Goal: Task Accomplishment & Management: Use online tool/utility

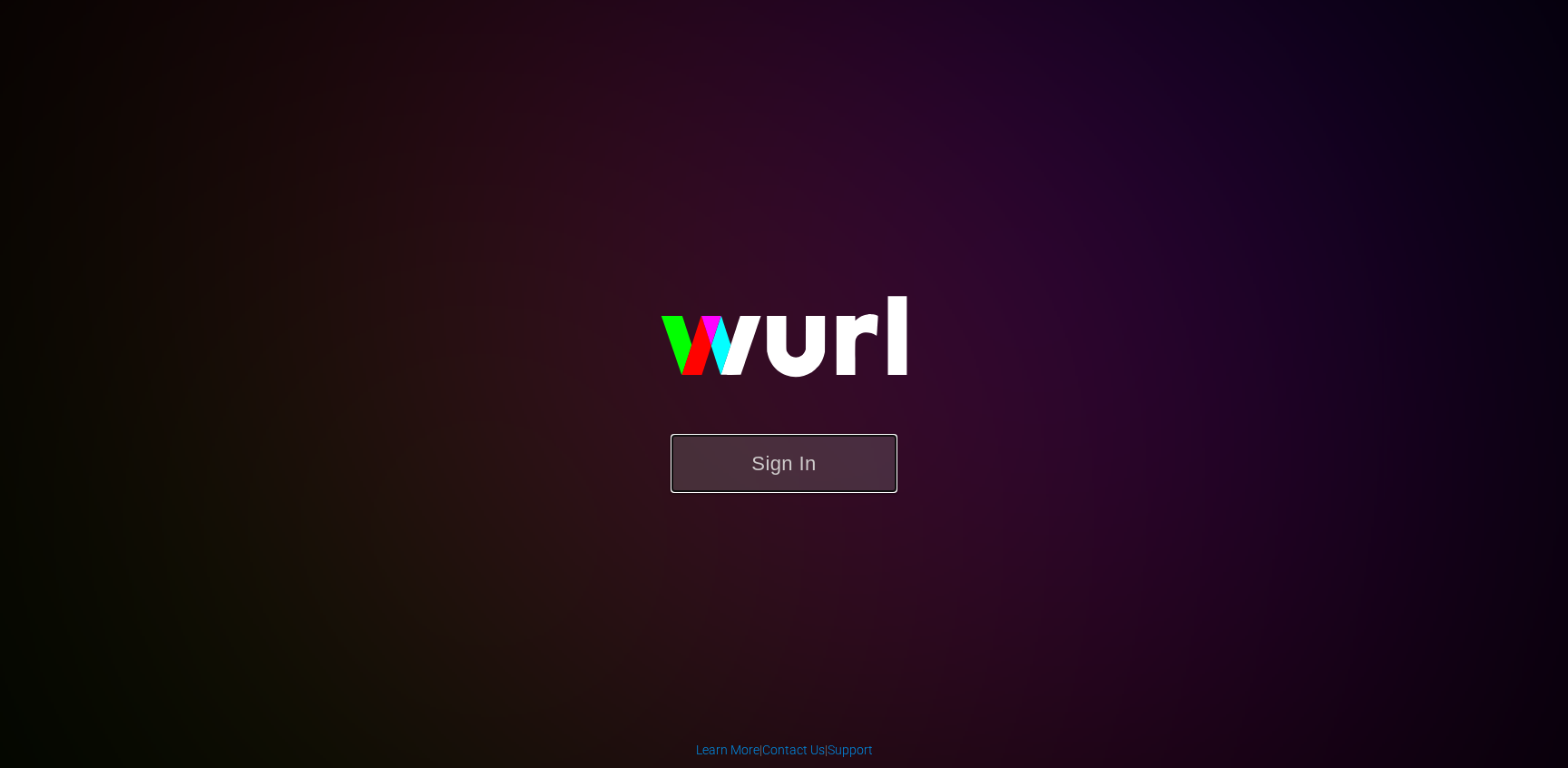
click at [803, 453] on button "Sign In" at bounding box center [784, 464] width 226 height 59
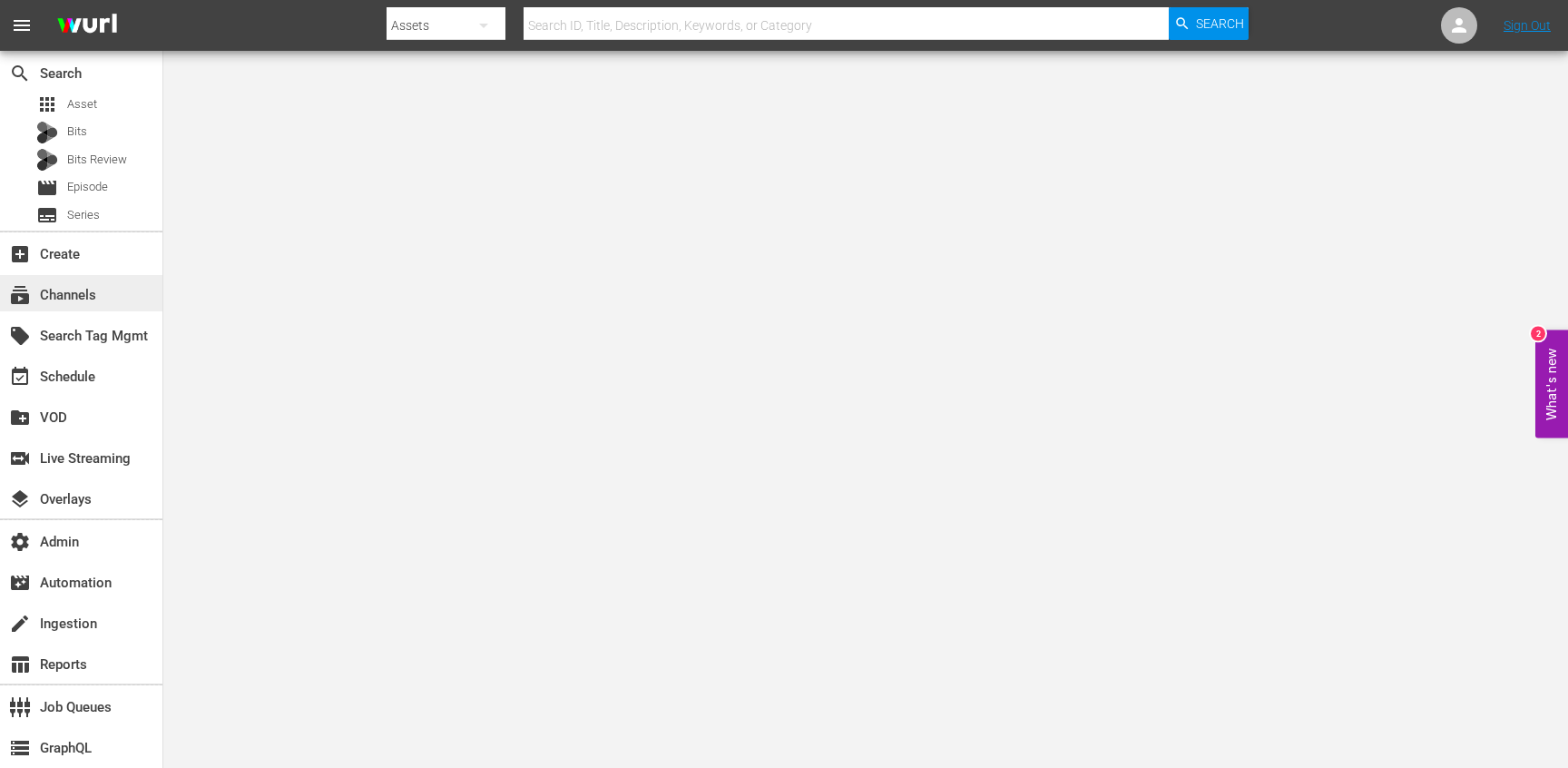
click at [65, 298] on div "subscriptions Channels" at bounding box center [51, 292] width 101 height 17
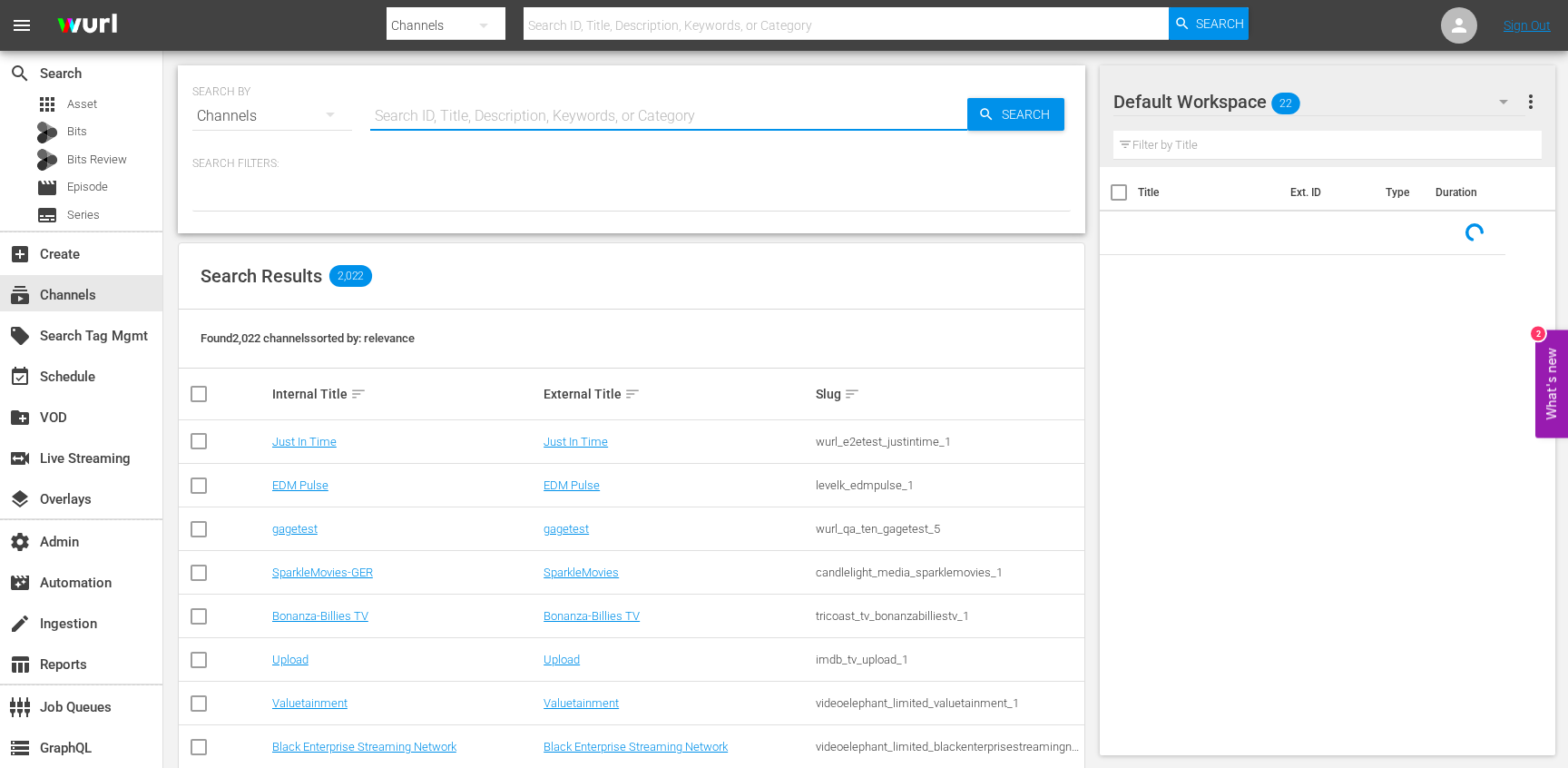
click at [424, 123] on input "text" at bounding box center [668, 116] width 597 height 44
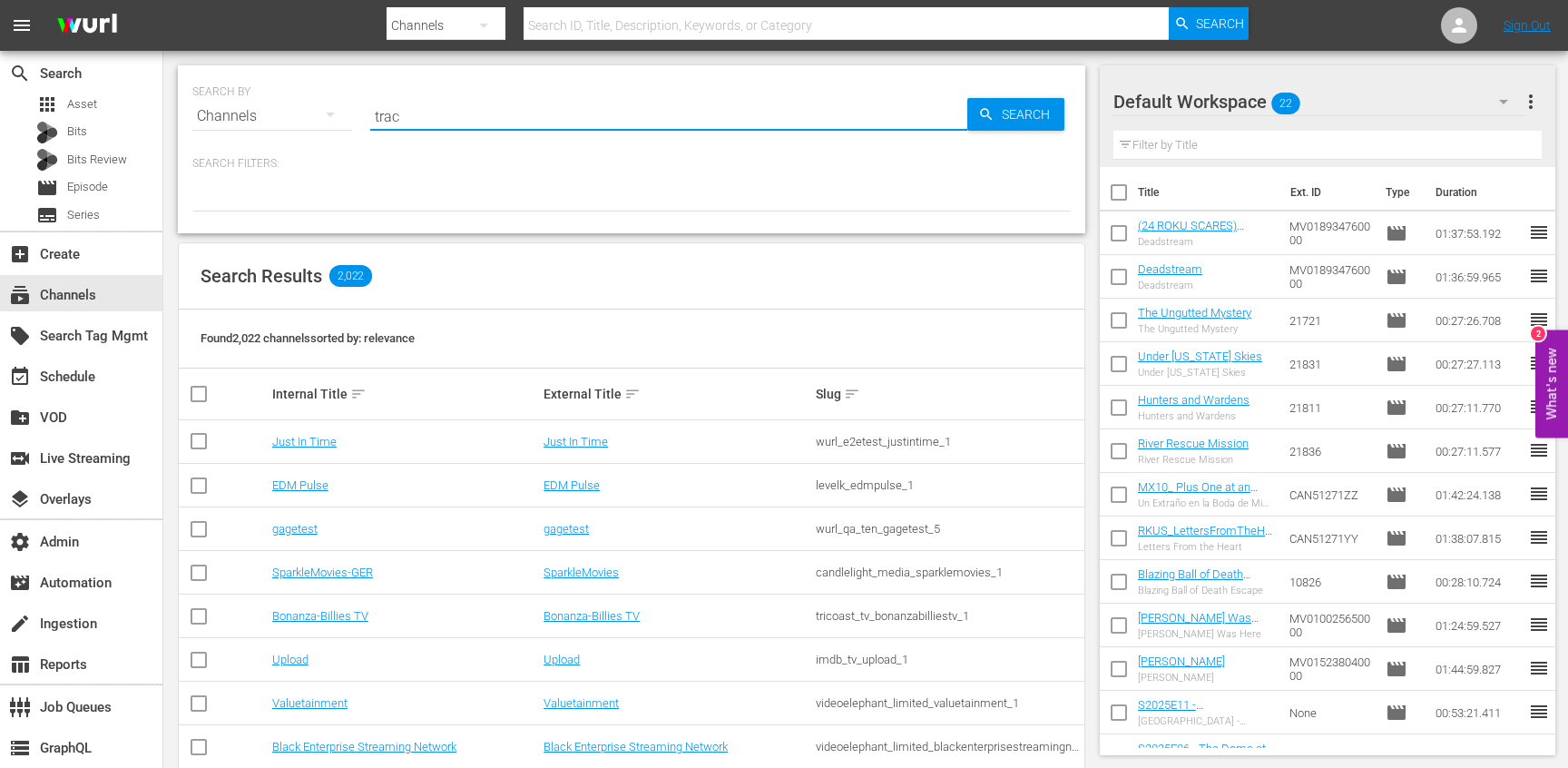
type input "trace"
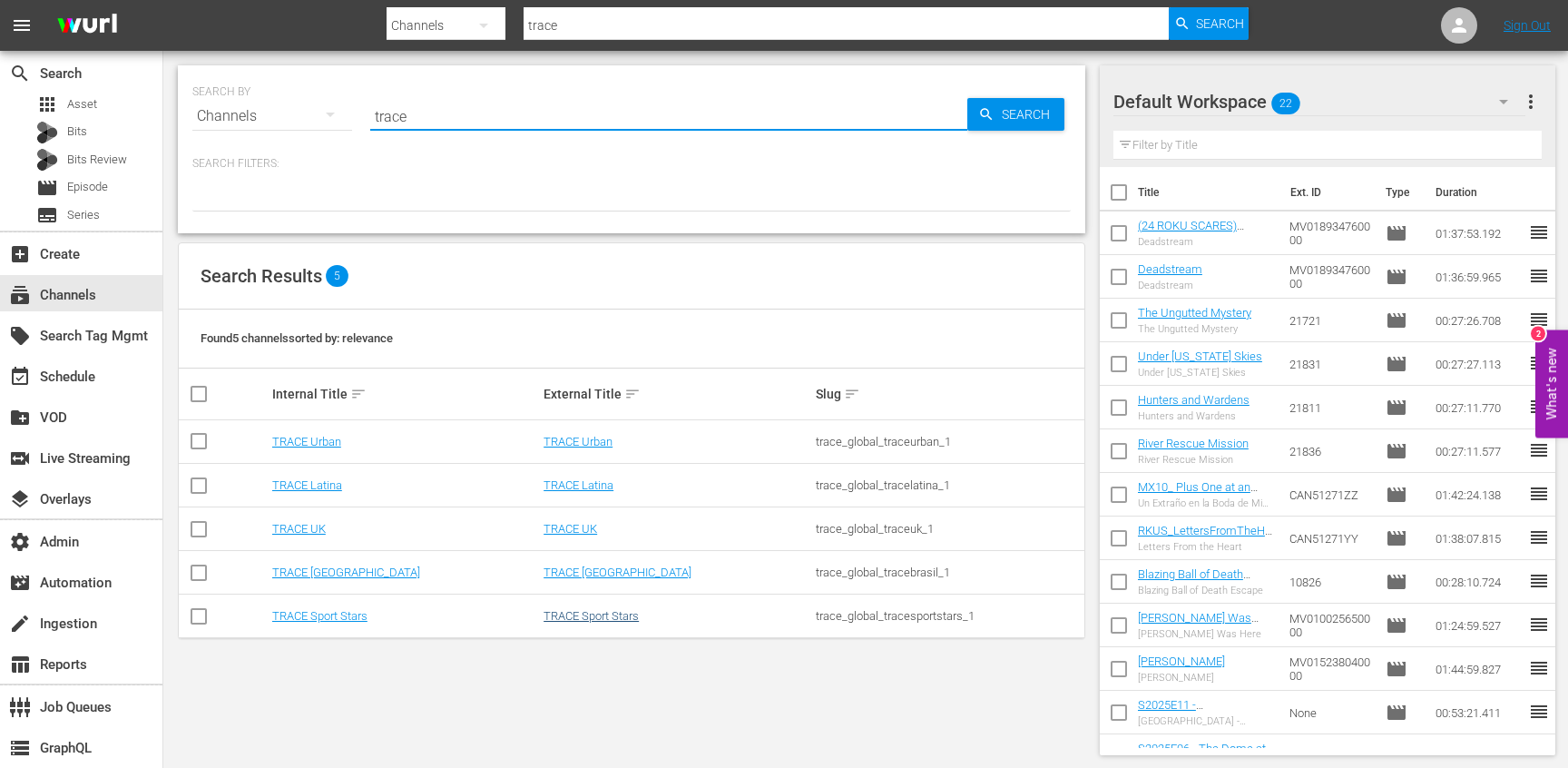
type input "trace"
click at [602, 616] on link "TRACE Sport Stars" at bounding box center [591, 616] width 96 height 14
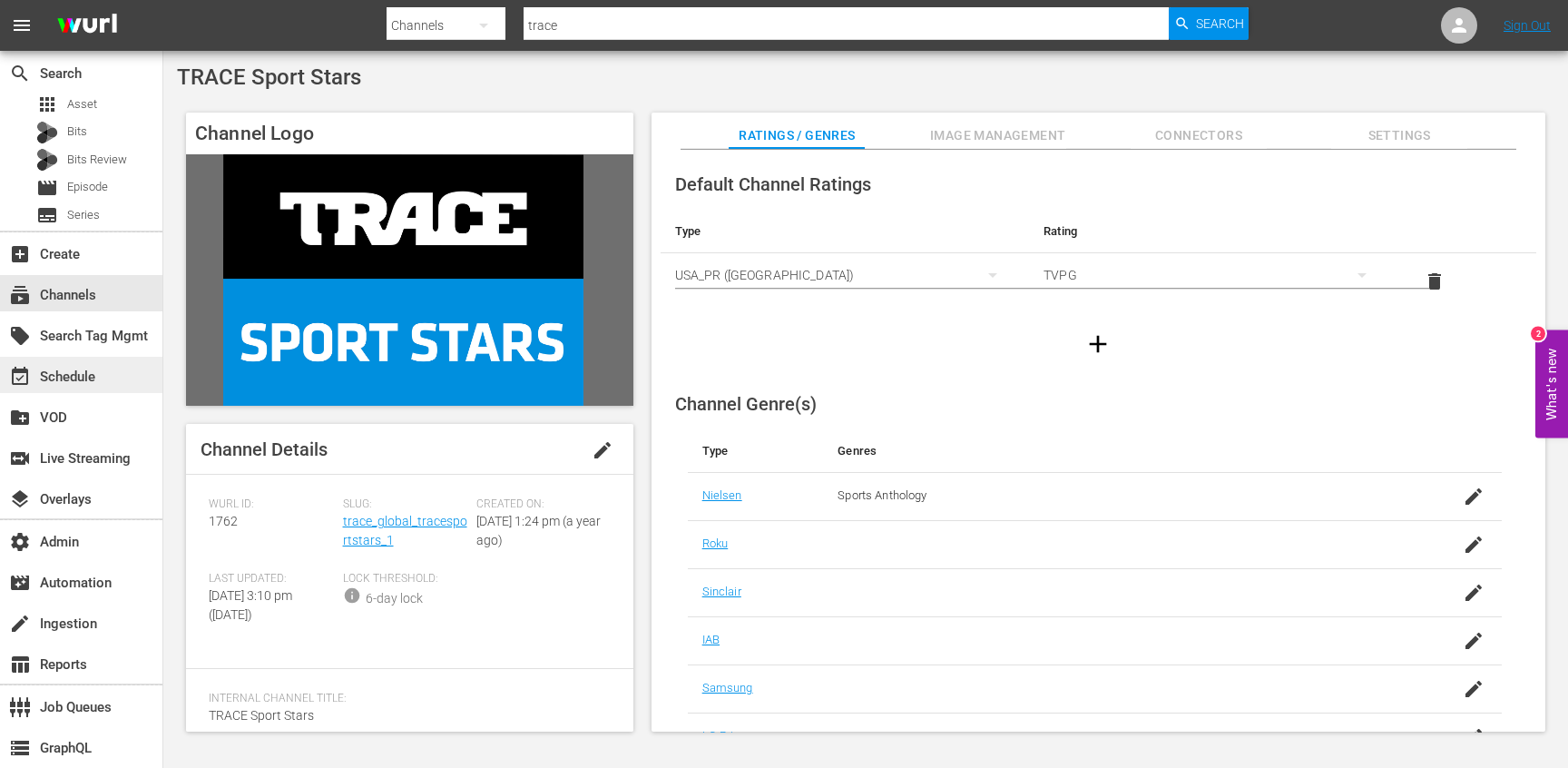
click at [95, 373] on div "event_available Schedule" at bounding box center [51, 374] width 101 height 17
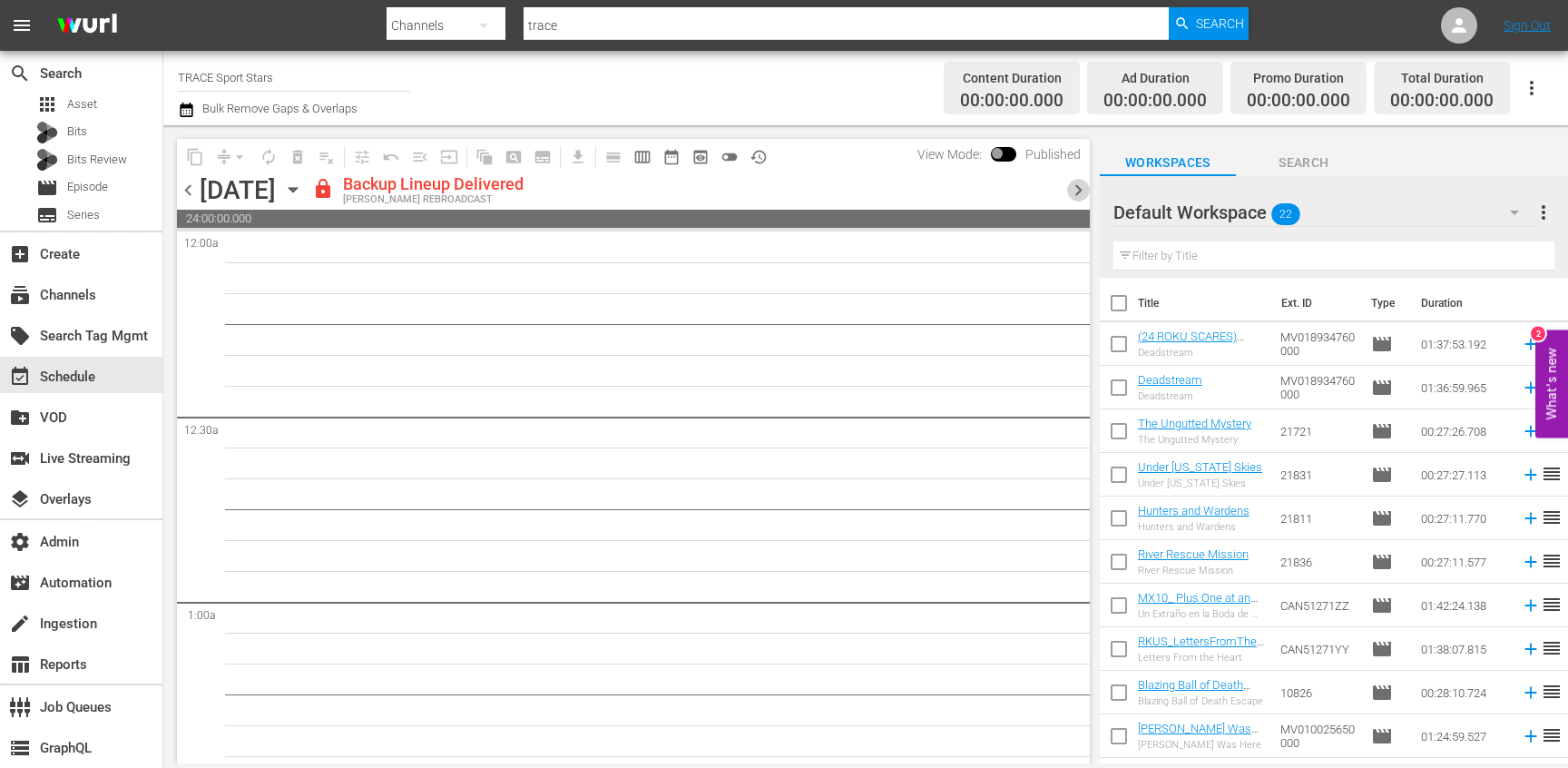
click at [1083, 197] on span "chevron_right" at bounding box center [1078, 189] width 22 height 22
click at [179, 189] on span "chevron_left" at bounding box center [187, 189] width 22 height 22
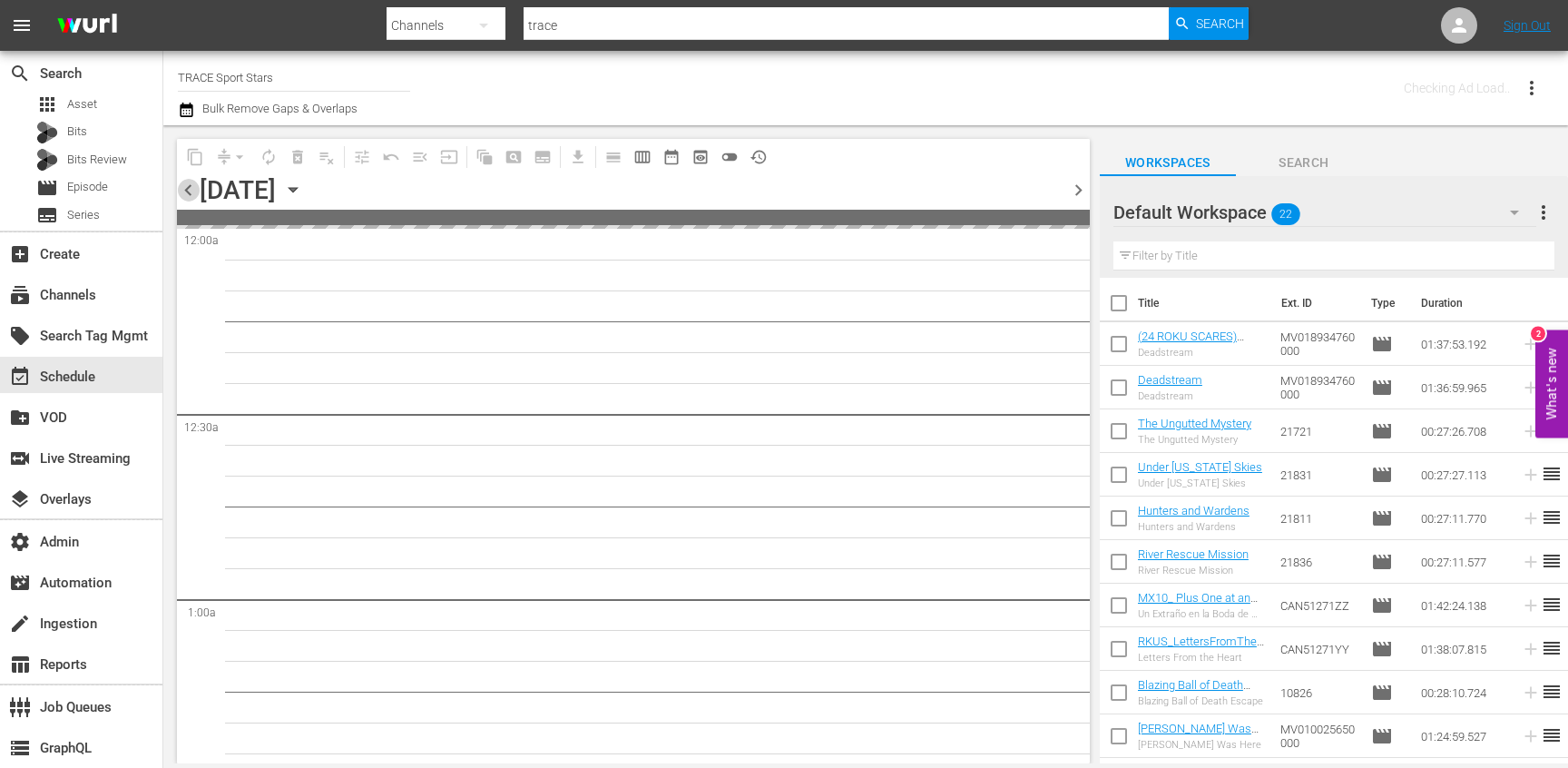
click at [179, 189] on span "chevron_left" at bounding box center [187, 189] width 22 height 22
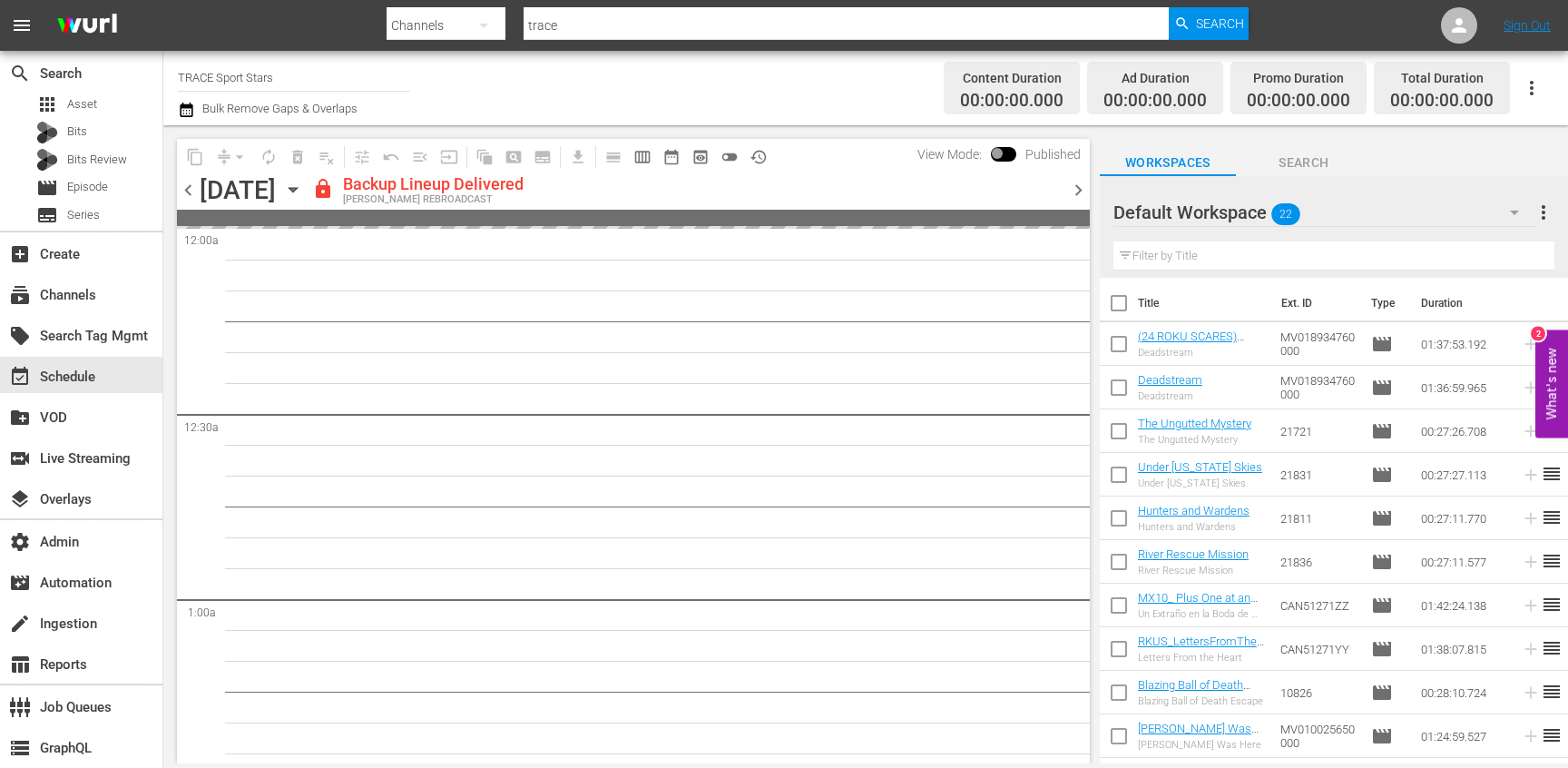
click at [179, 189] on span "chevron_left" at bounding box center [187, 189] width 22 height 22
click at [702, 154] on span "preview_outlined" at bounding box center [701, 157] width 19 height 19
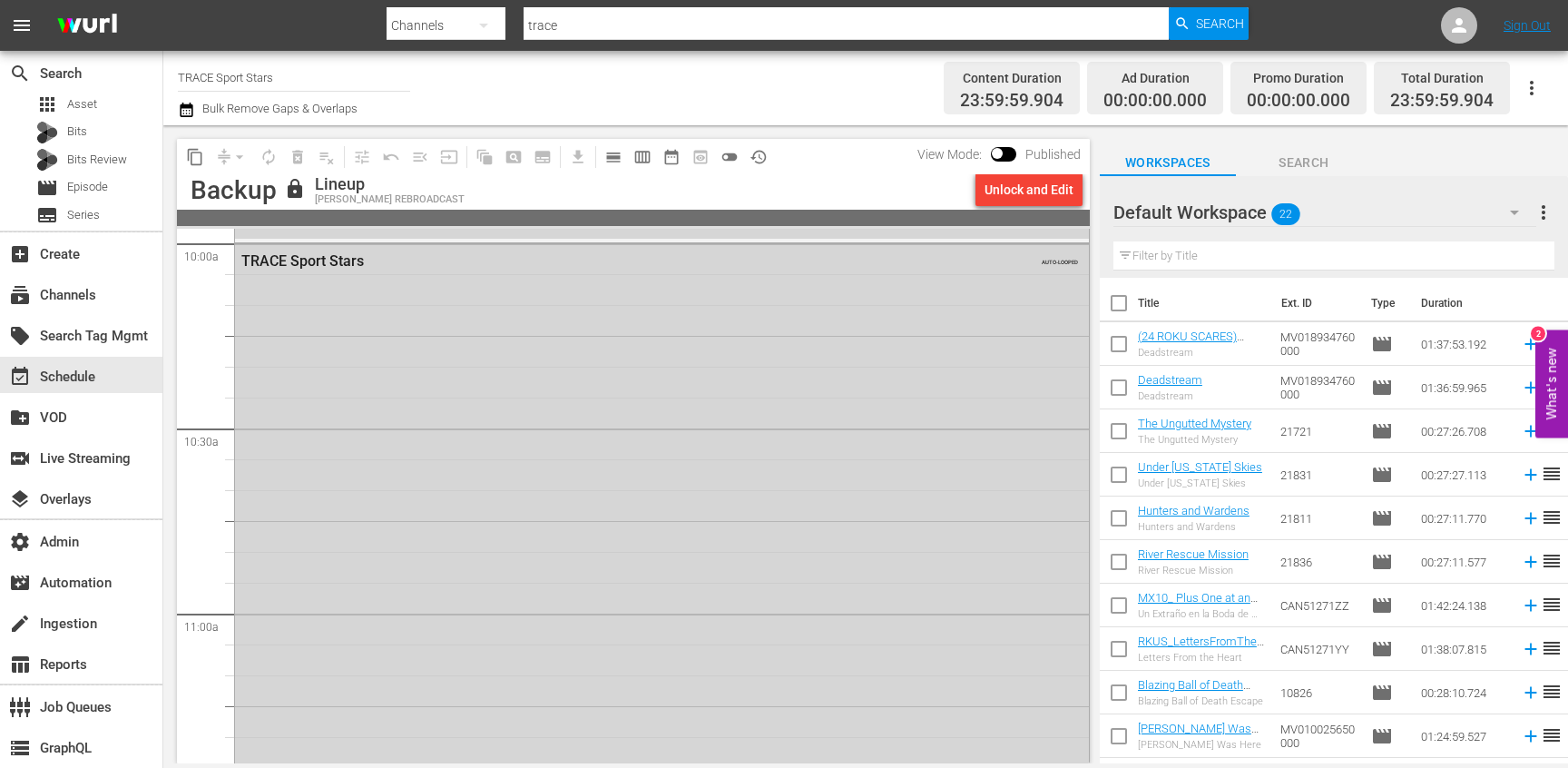
scroll to position [3713, 0]
